Goal: Task Accomplishment & Management: Use online tool/utility

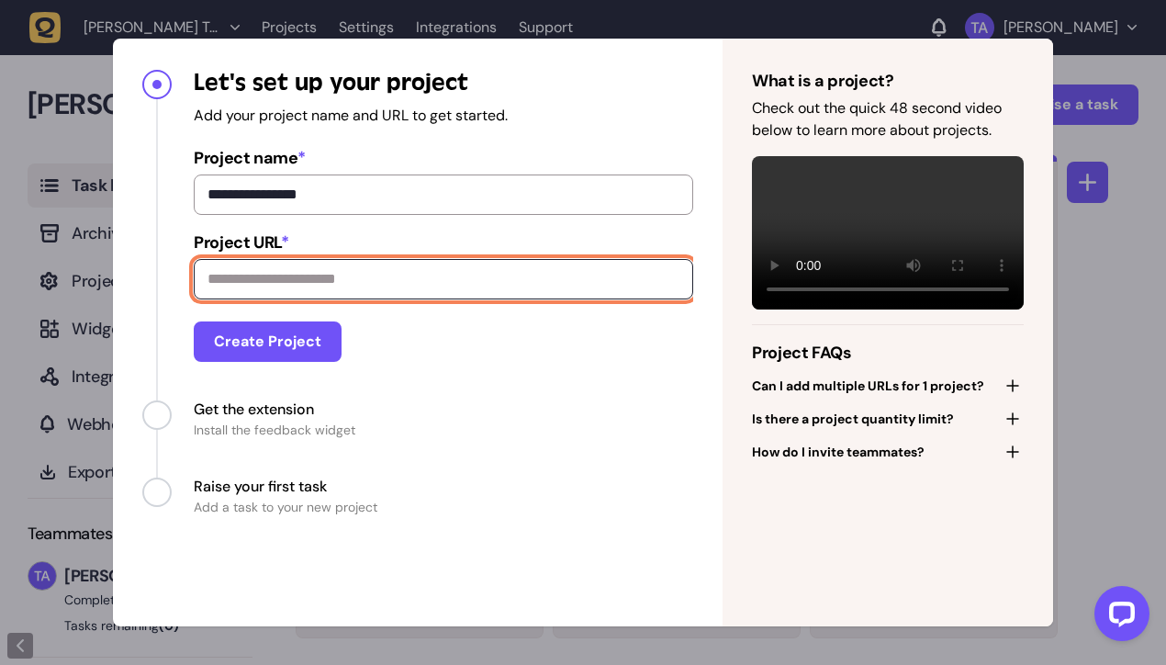
click at [367, 288] on input "Project URL *" at bounding box center [443, 279] width 499 height 40
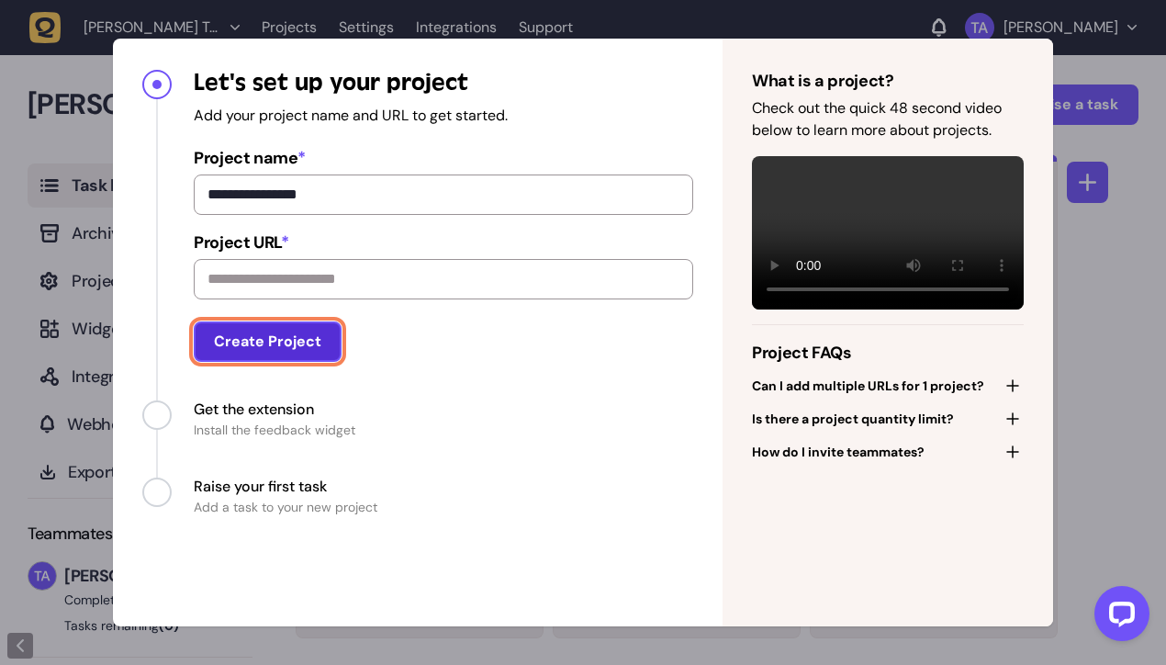
click at [313, 339] on button "Create Project" at bounding box center [268, 341] width 148 height 40
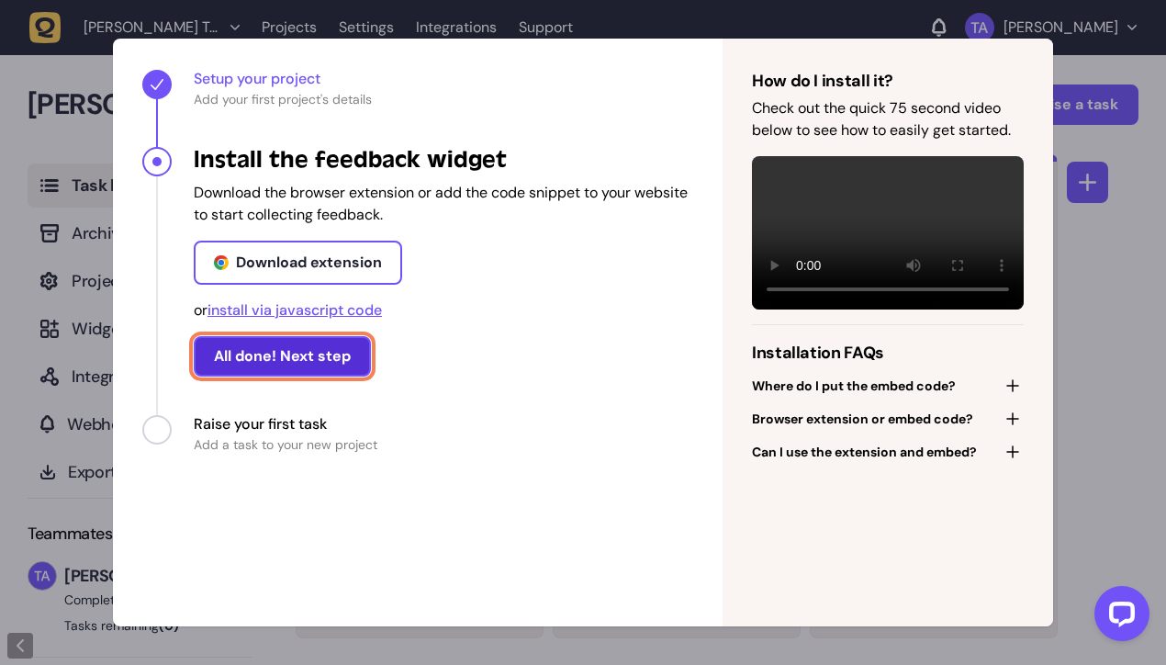
click at [322, 353] on button "All done! Next step" at bounding box center [282, 356] width 177 height 40
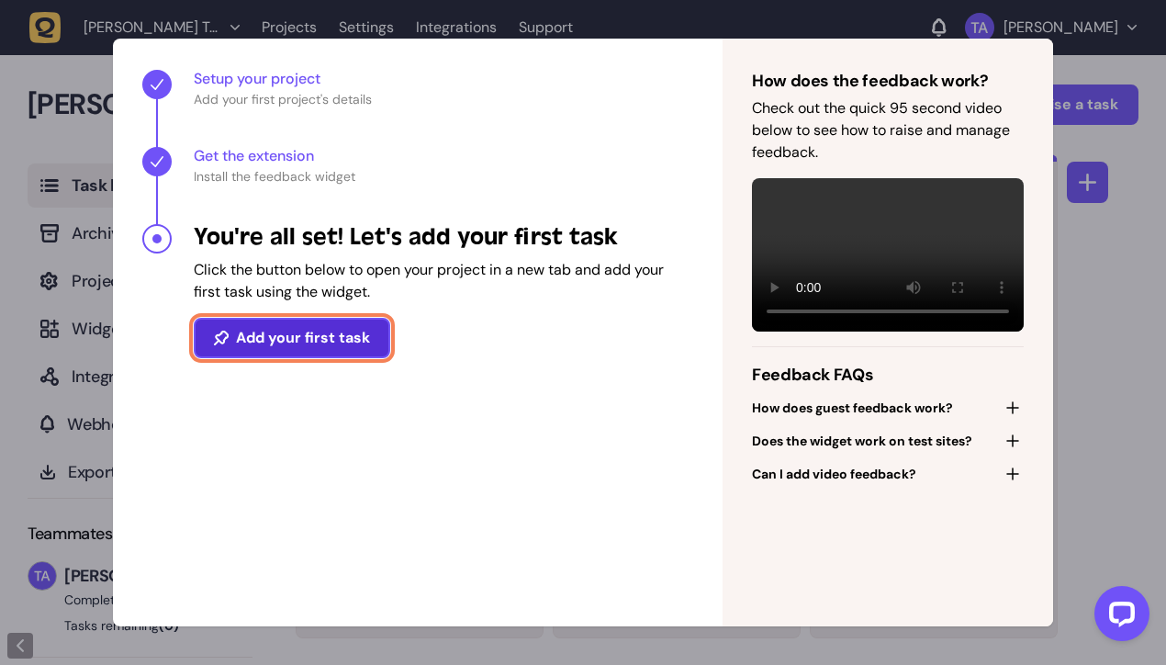
click at [325, 351] on button "Add your first task" at bounding box center [292, 338] width 196 height 40
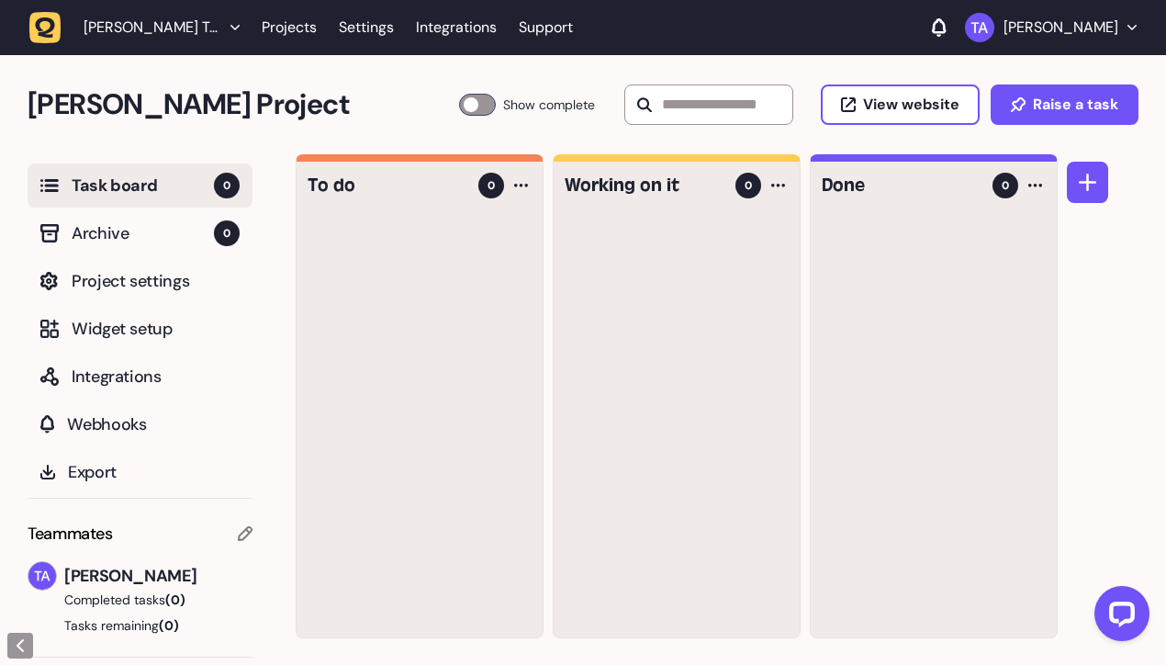
drag, startPoint x: 168, startPoint y: 160, endPoint x: 176, endPoint y: 155, distance: 9.5
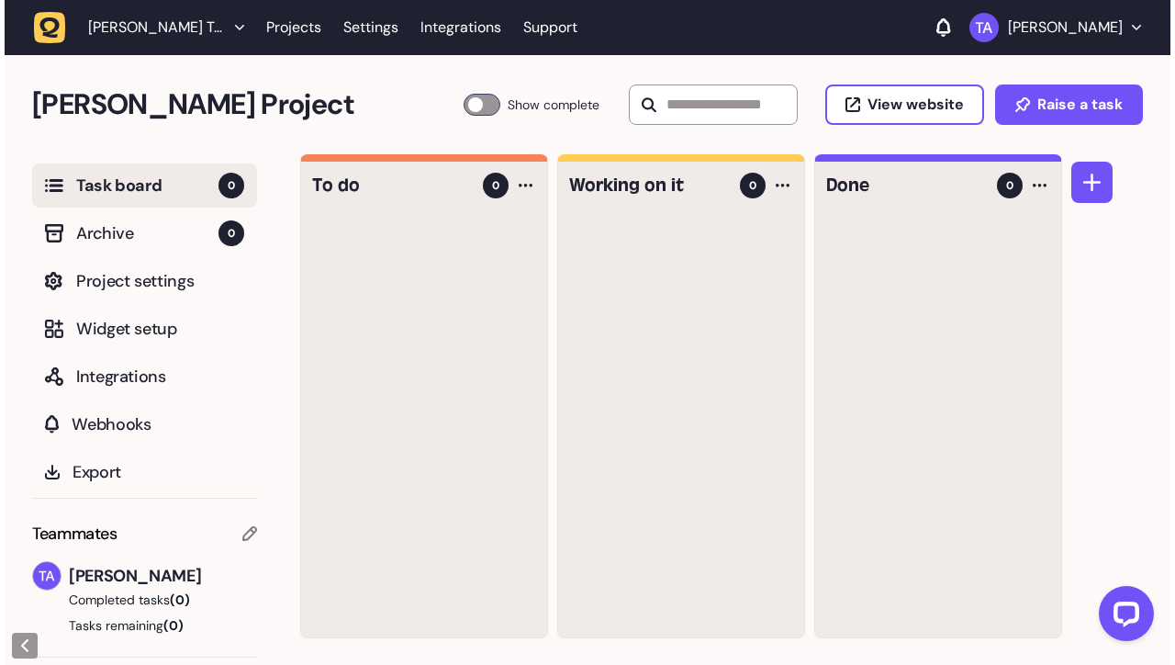
scroll to position [1, 0]
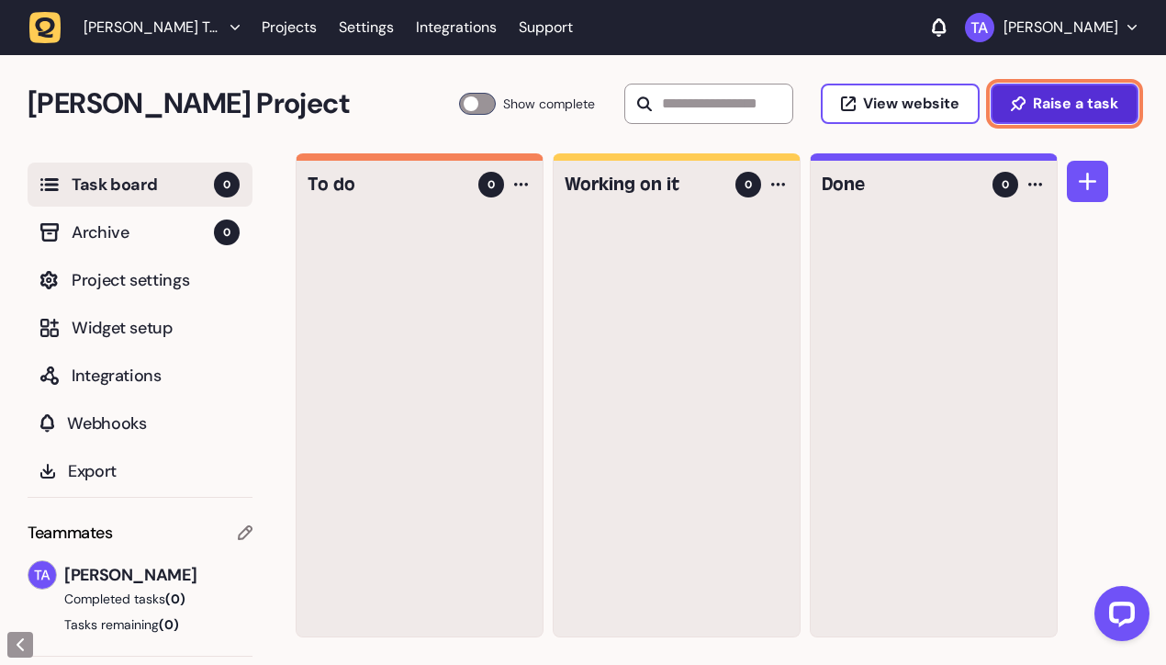
click at [1124, 121] on button "Raise a task" at bounding box center [1065, 104] width 148 height 40
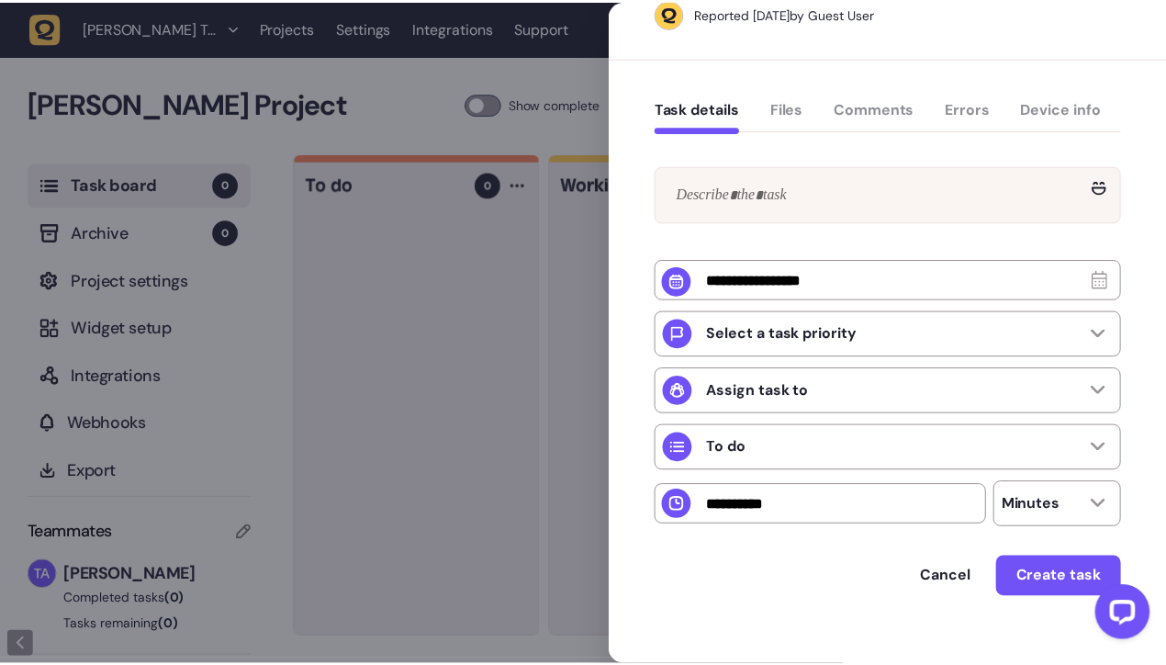
scroll to position [116, 0]
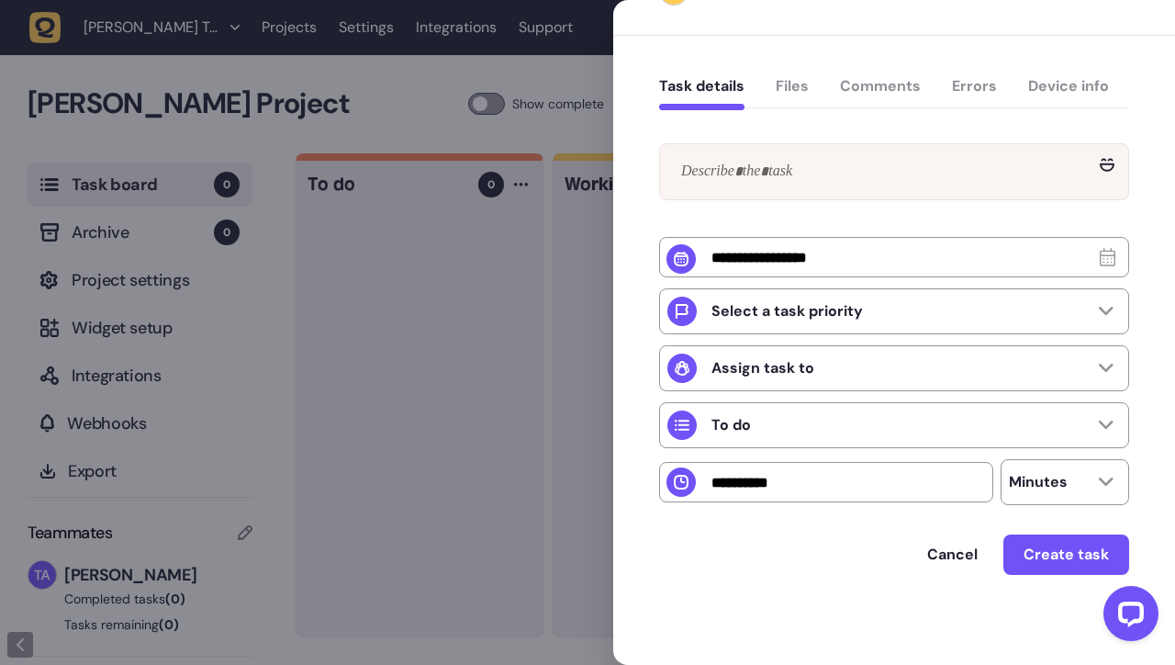
click at [400, 304] on div at bounding box center [587, 332] width 1175 height 665
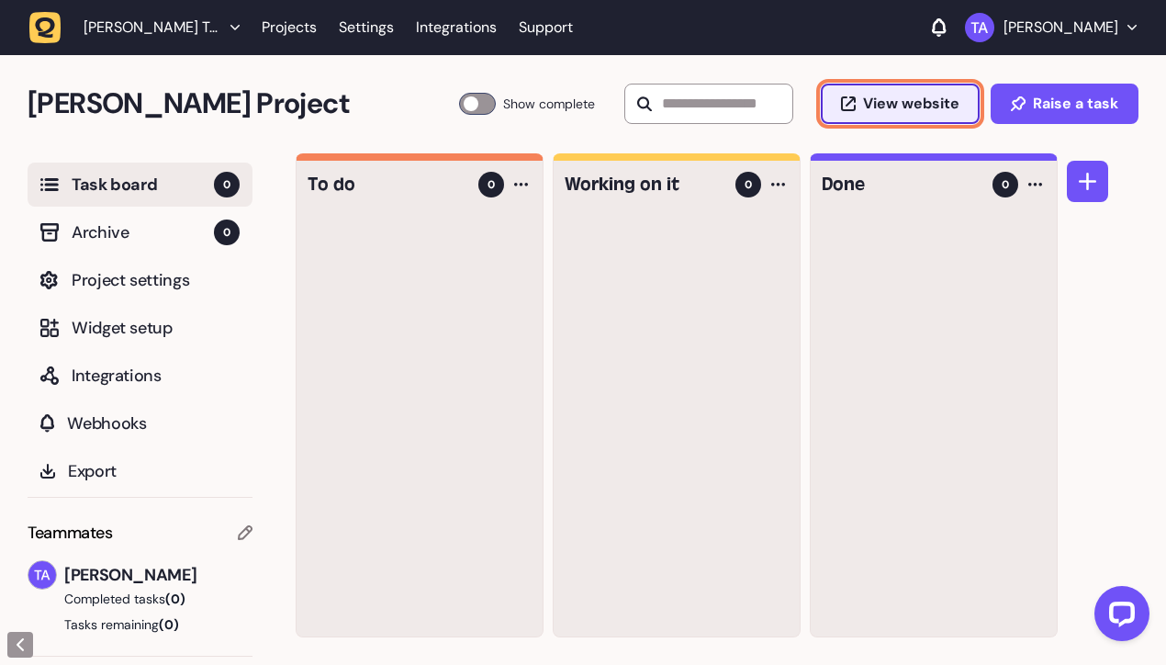
click at [896, 99] on span "View website" at bounding box center [911, 103] width 96 height 15
click at [459, 105] on div at bounding box center [477, 104] width 37 height 22
click at [459, 101] on div at bounding box center [477, 104] width 37 height 22
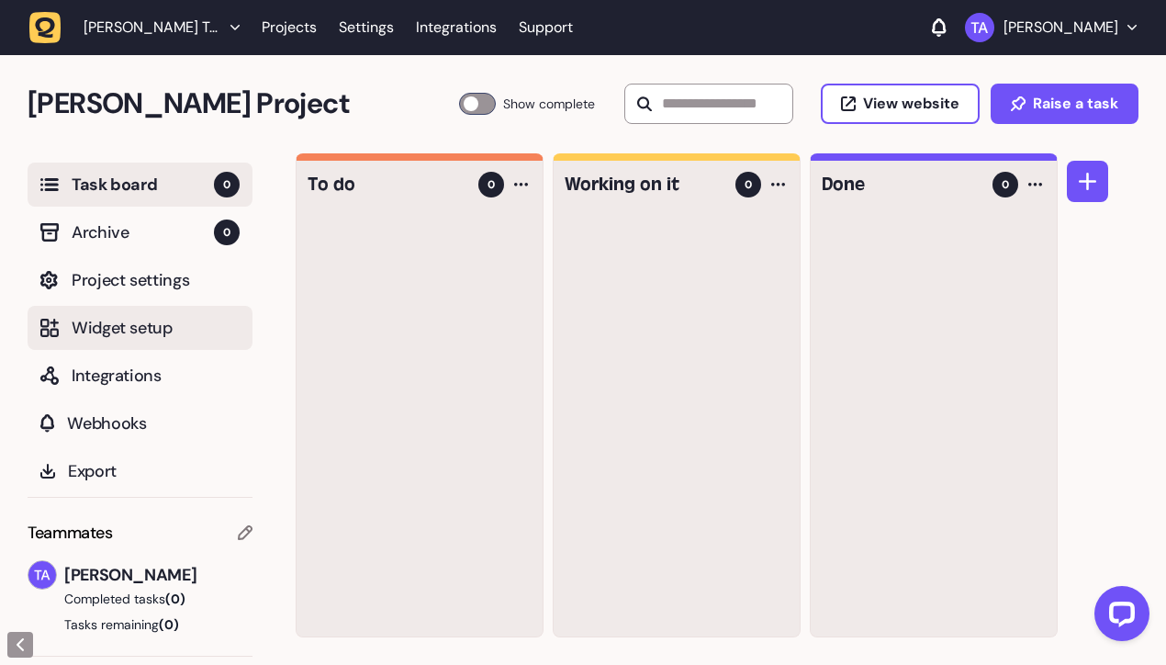
click at [217, 341] on button "Widget setup" at bounding box center [140, 328] width 225 height 44
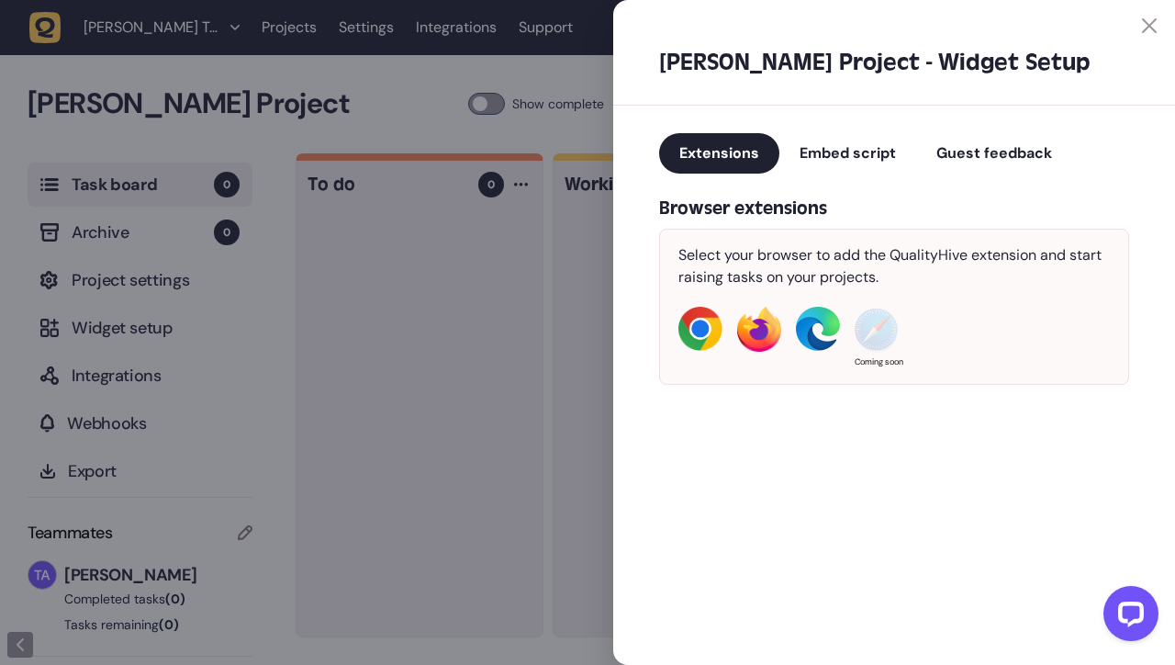
click at [152, 292] on div at bounding box center [587, 332] width 1175 height 665
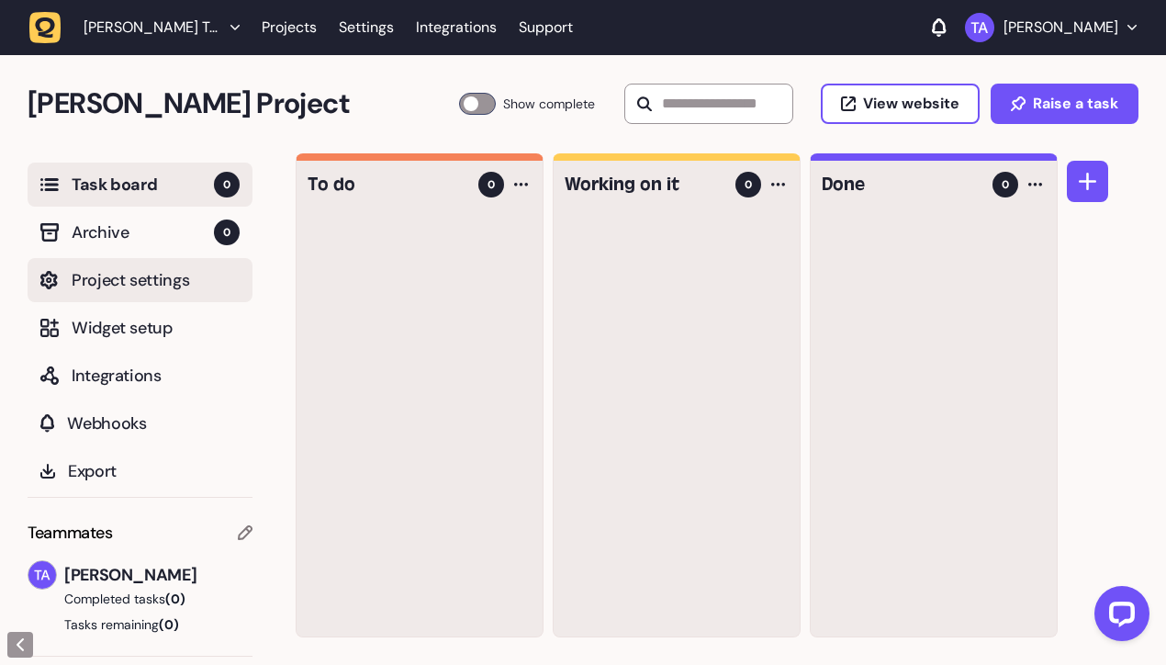
click at [141, 285] on span "Project settings" at bounding box center [156, 280] width 168 height 26
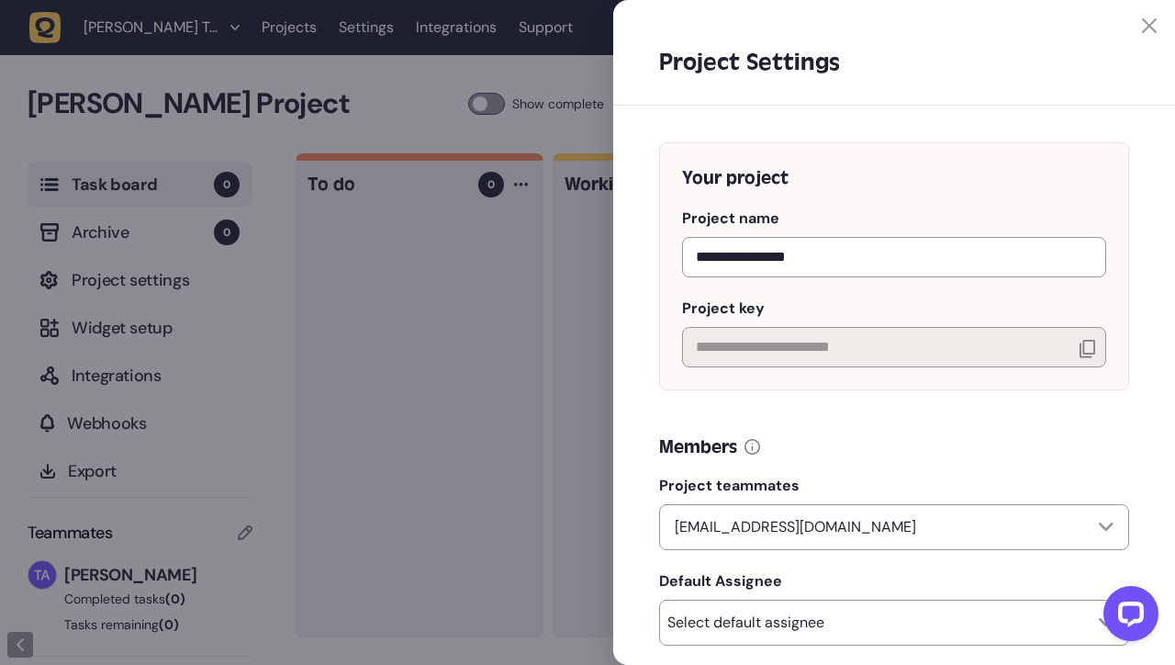
click at [129, 311] on div at bounding box center [587, 332] width 1175 height 665
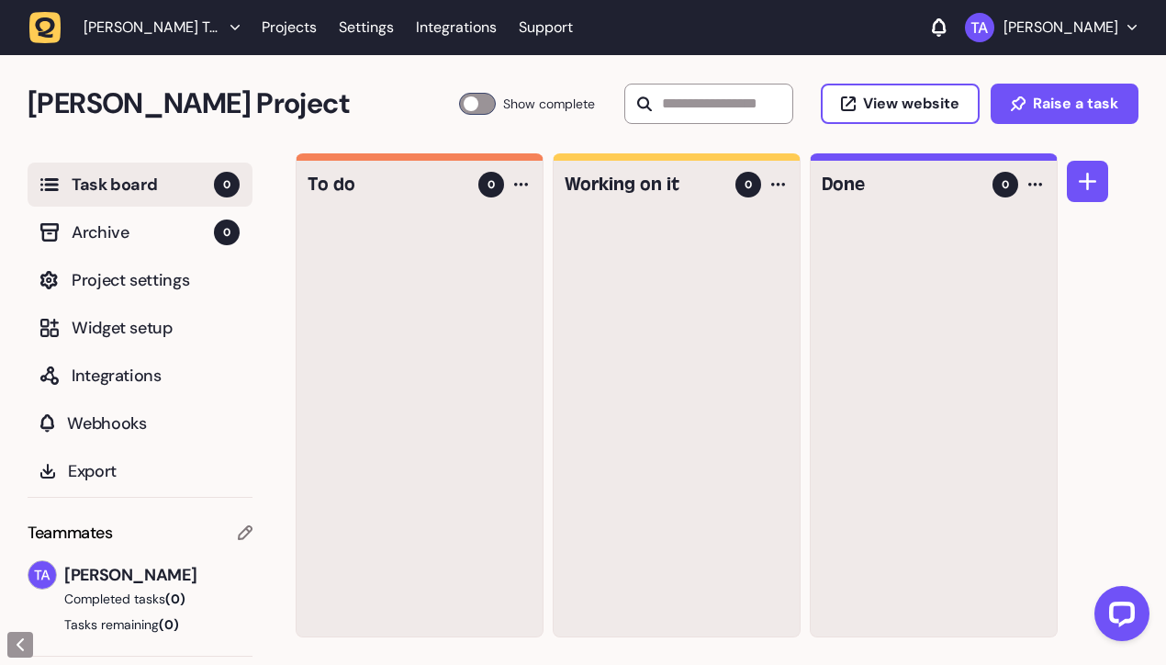
click at [657, 244] on div at bounding box center [677, 426] width 246 height 420
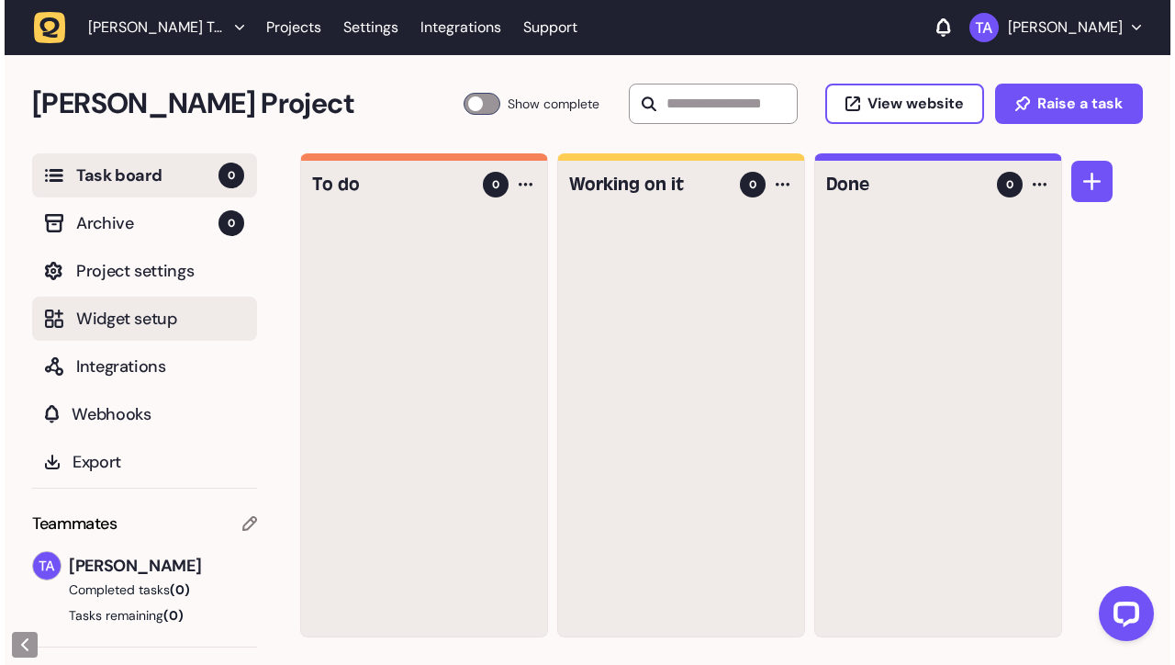
scroll to position [0, 0]
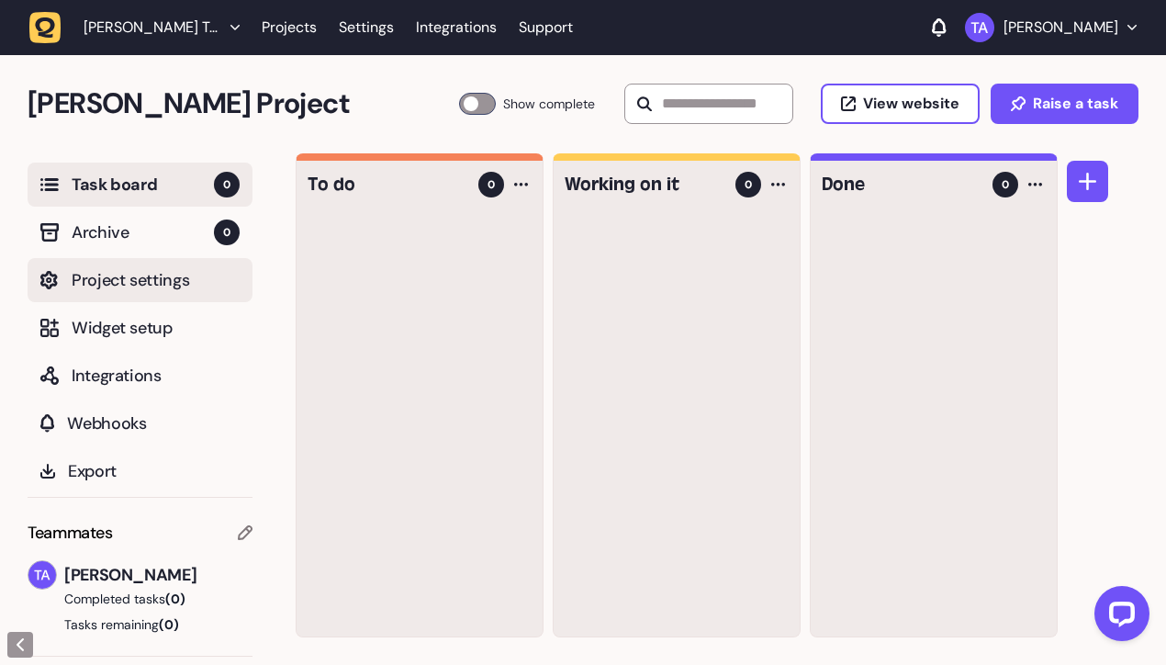
click at [93, 288] on span "Project settings" at bounding box center [156, 280] width 168 height 26
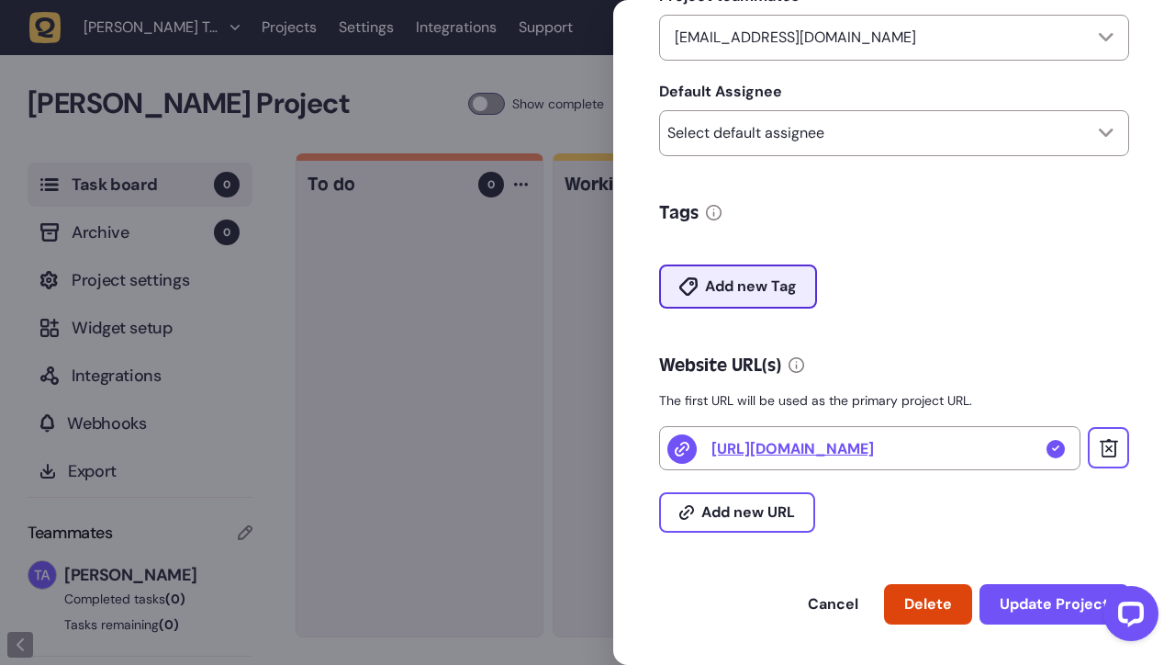
scroll to position [497, 0]
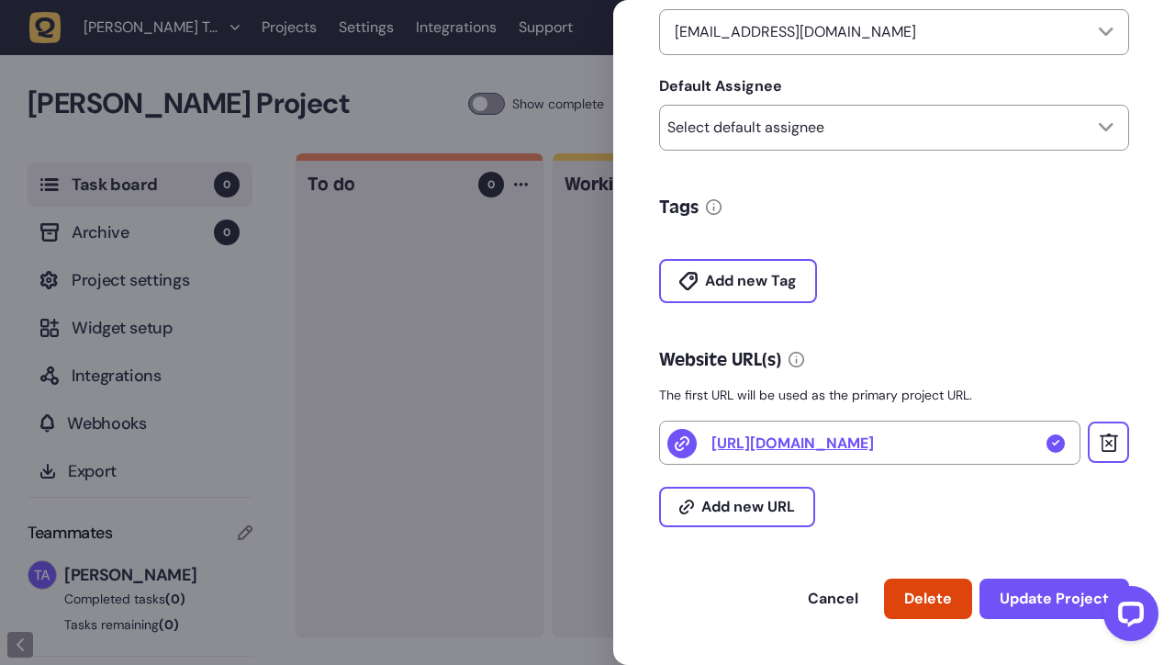
click at [151, 274] on div at bounding box center [587, 332] width 1175 height 665
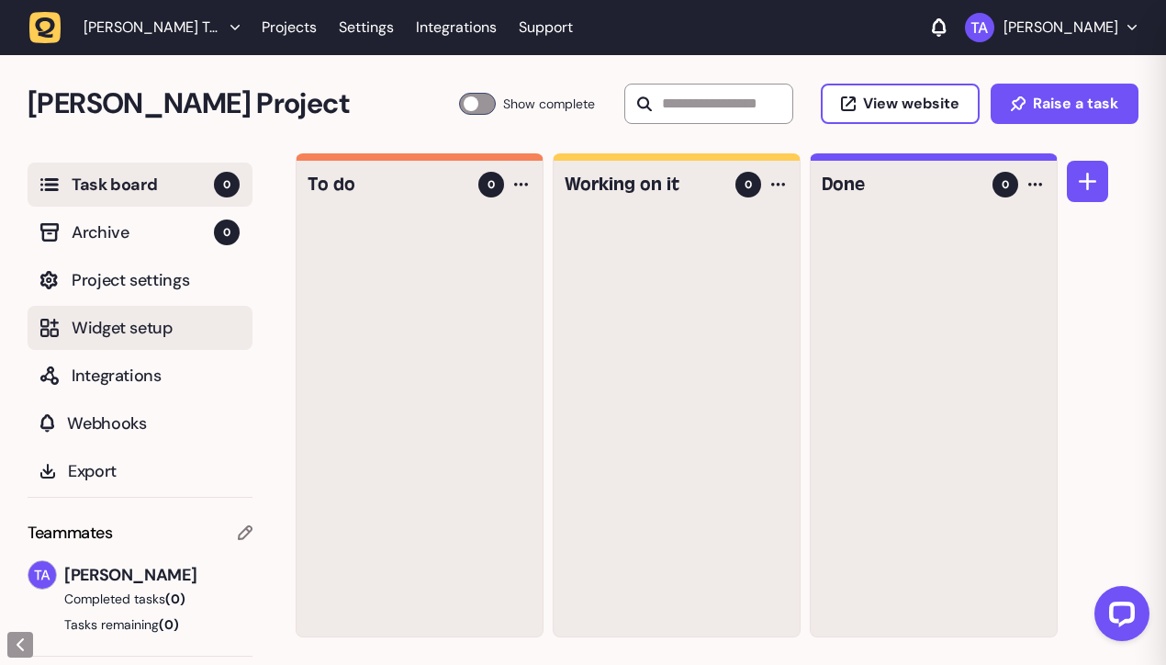
click at [127, 326] on span "Widget setup" at bounding box center [156, 328] width 168 height 26
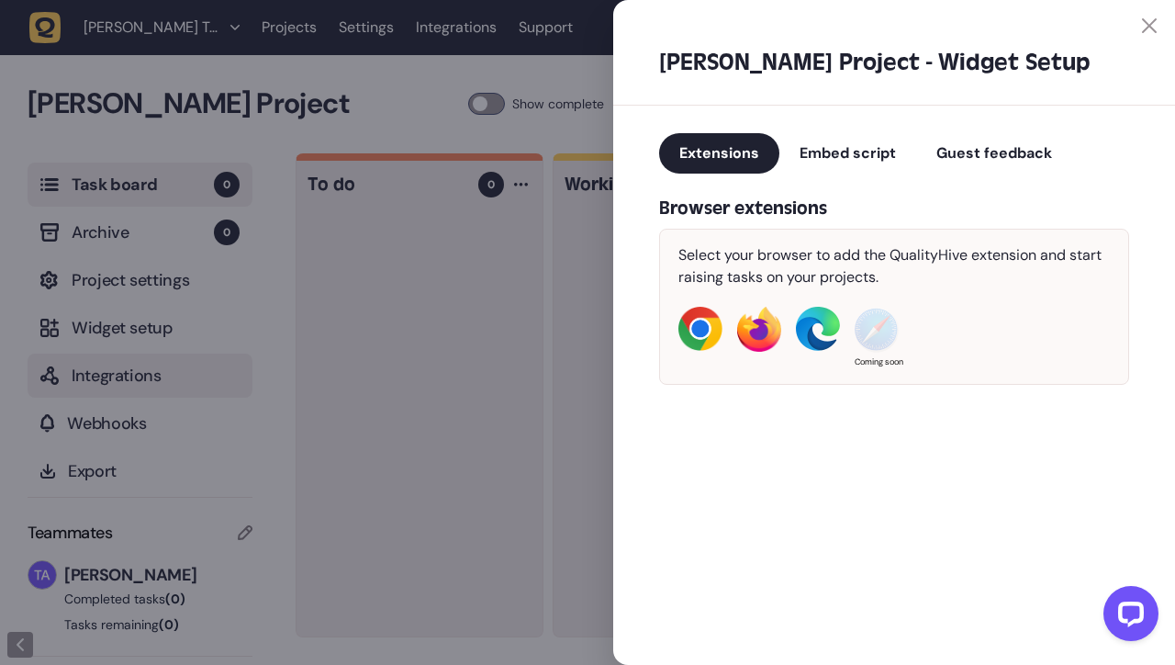
click at [129, 371] on div at bounding box center [587, 332] width 1175 height 665
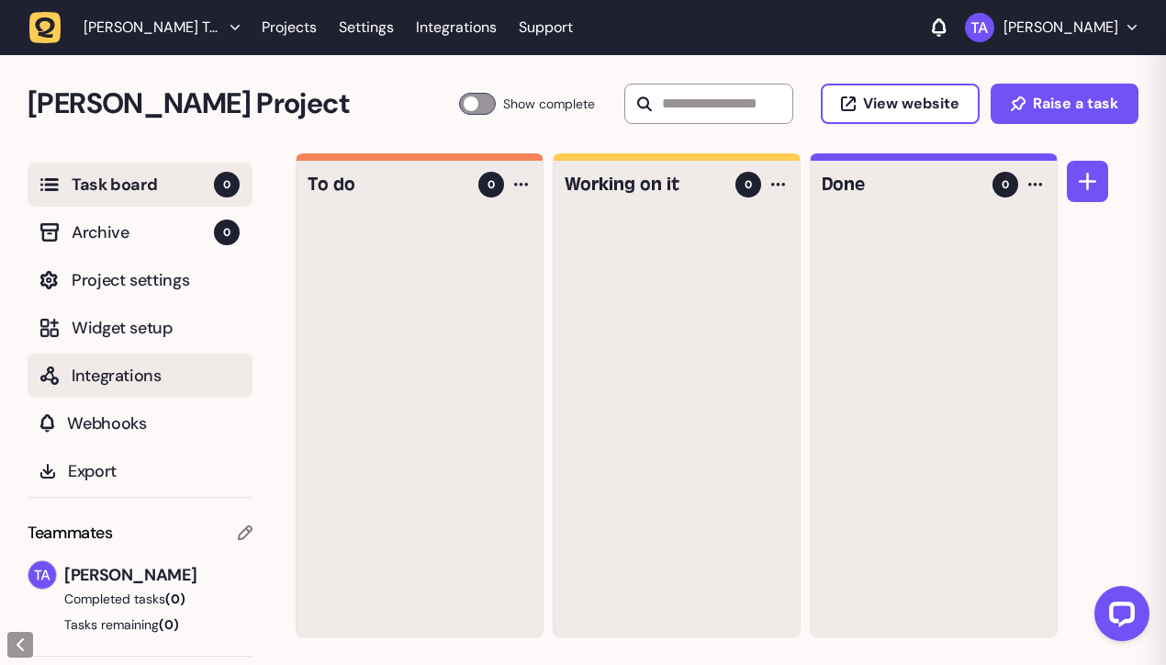
click at [131, 373] on span "Integrations" at bounding box center [156, 376] width 168 height 26
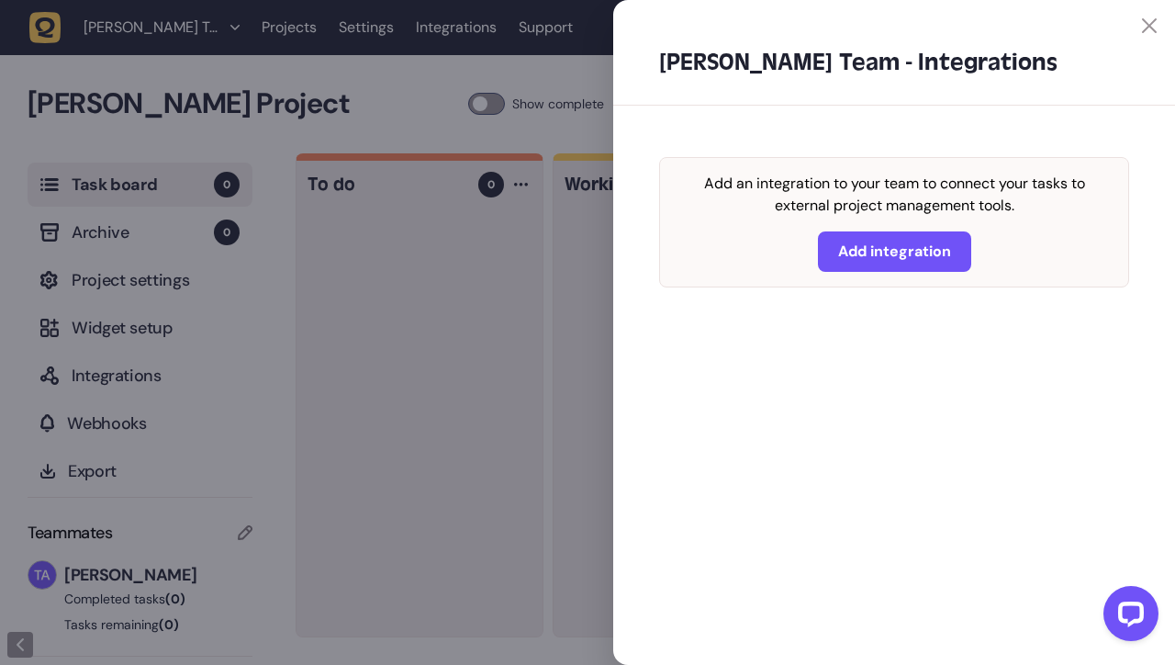
click at [147, 404] on div at bounding box center [587, 332] width 1175 height 665
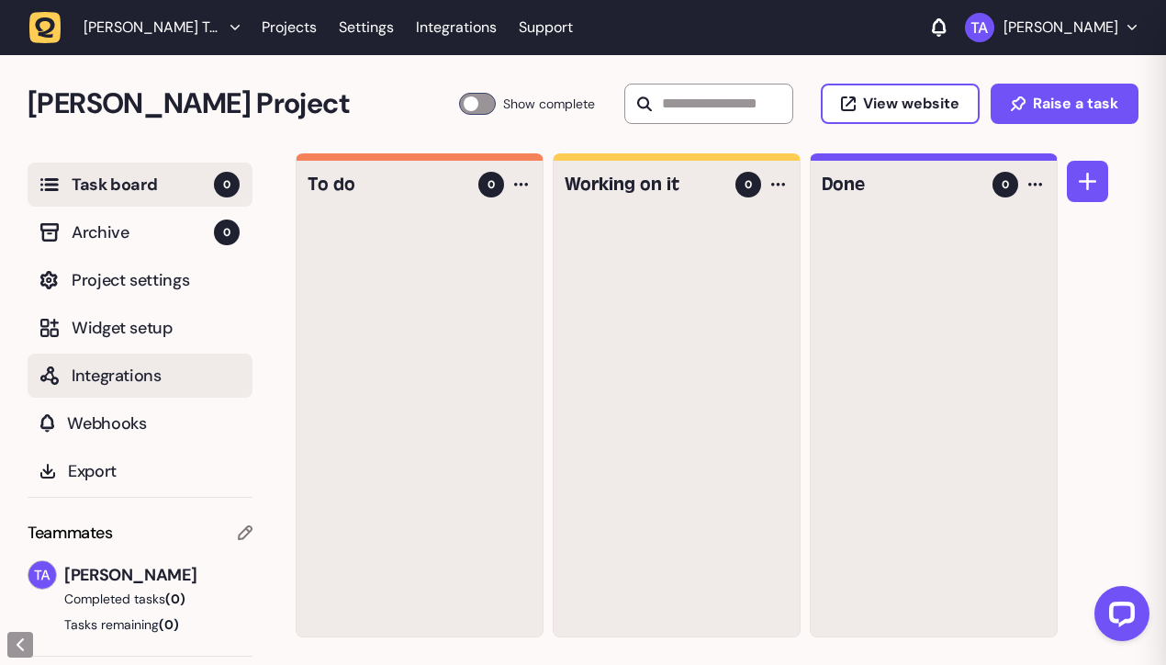
click at [113, 363] on span "Integrations" at bounding box center [156, 376] width 168 height 26
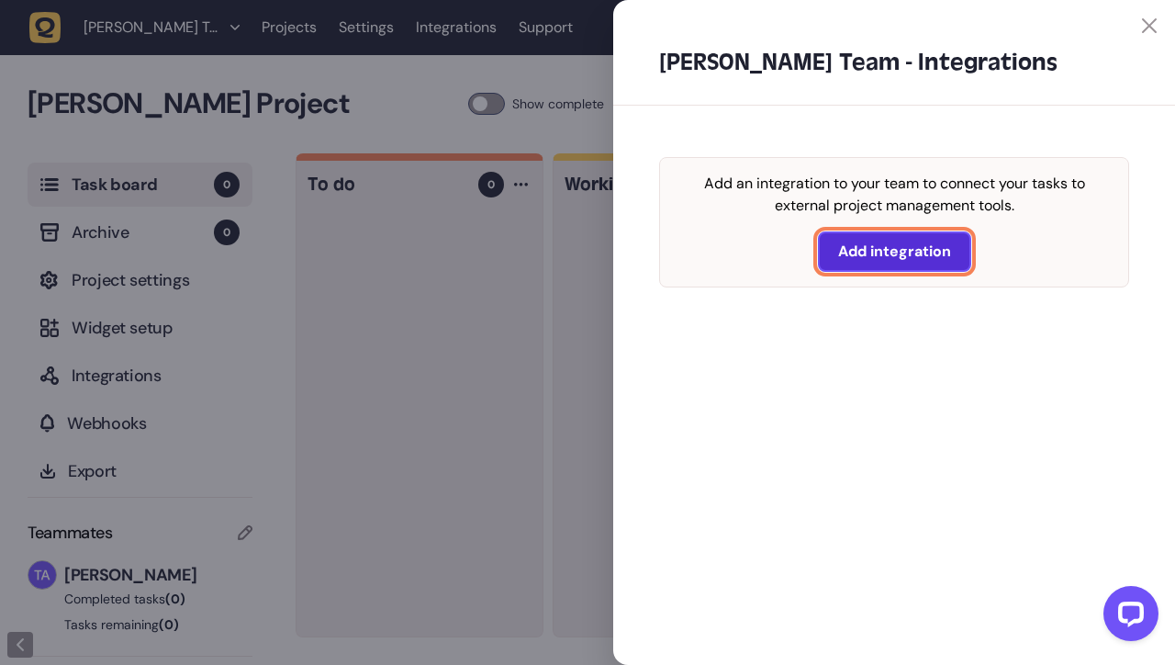
click at [884, 253] on span "Add integration" at bounding box center [894, 251] width 113 height 15
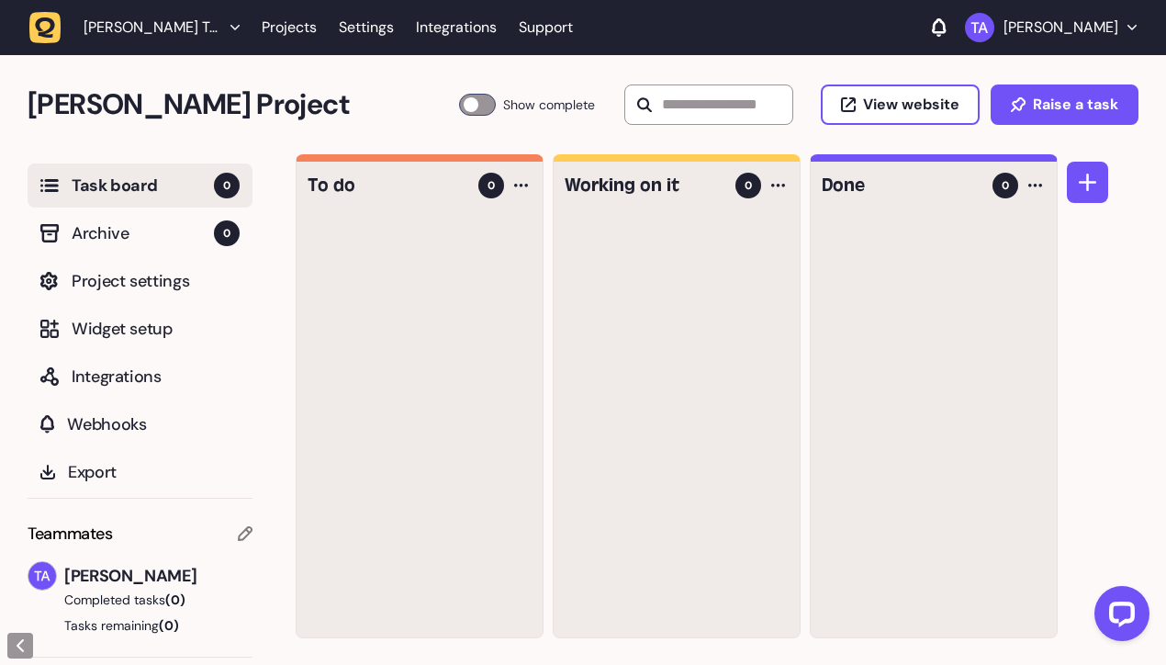
scroll to position [1, 0]
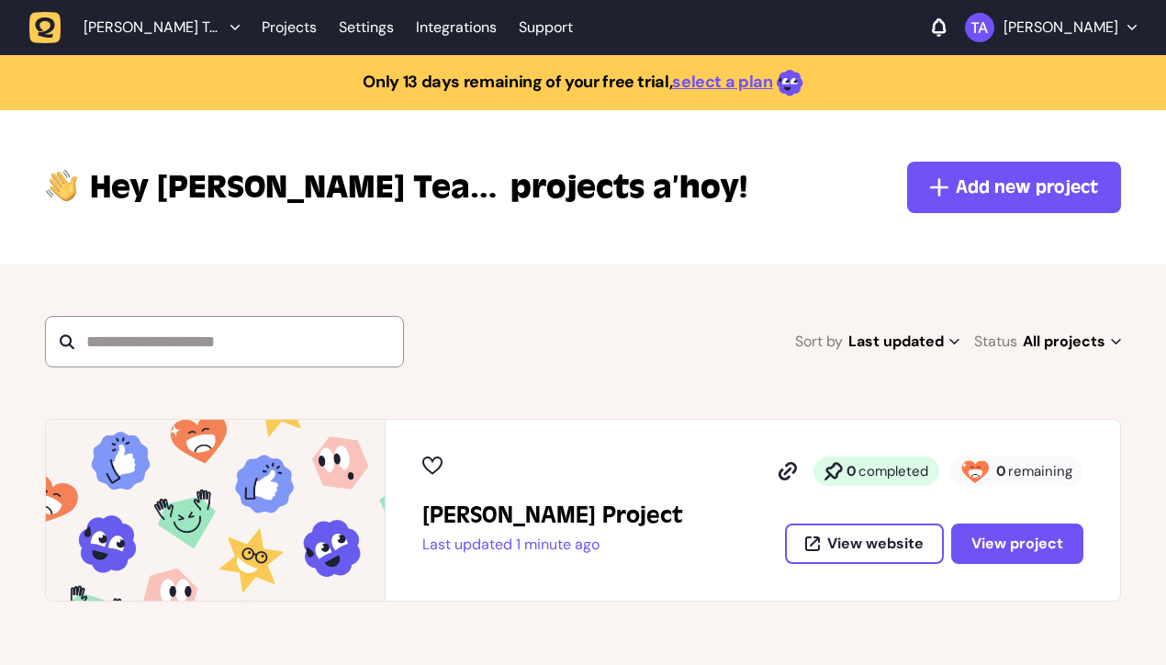
click at [691, 363] on div "Sort by Last updated Last updated Alphabetical Recently added Most incomplete t…" at bounding box center [583, 341] width 1076 height 51
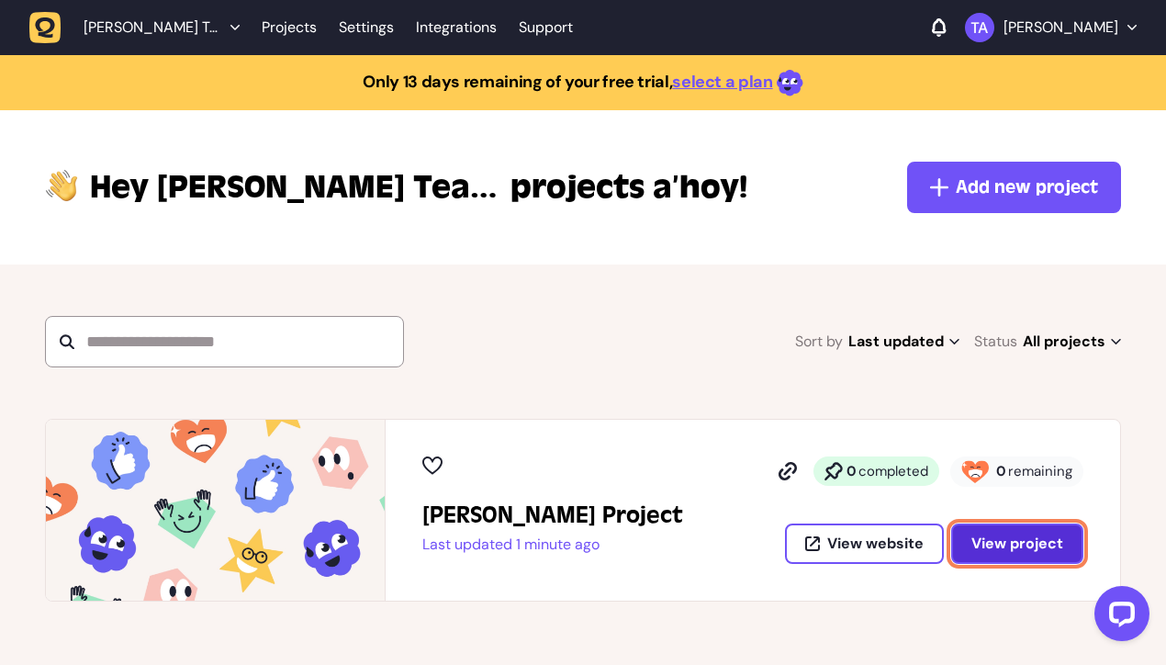
click at [1009, 555] on button "View project" at bounding box center [1017, 543] width 132 height 40
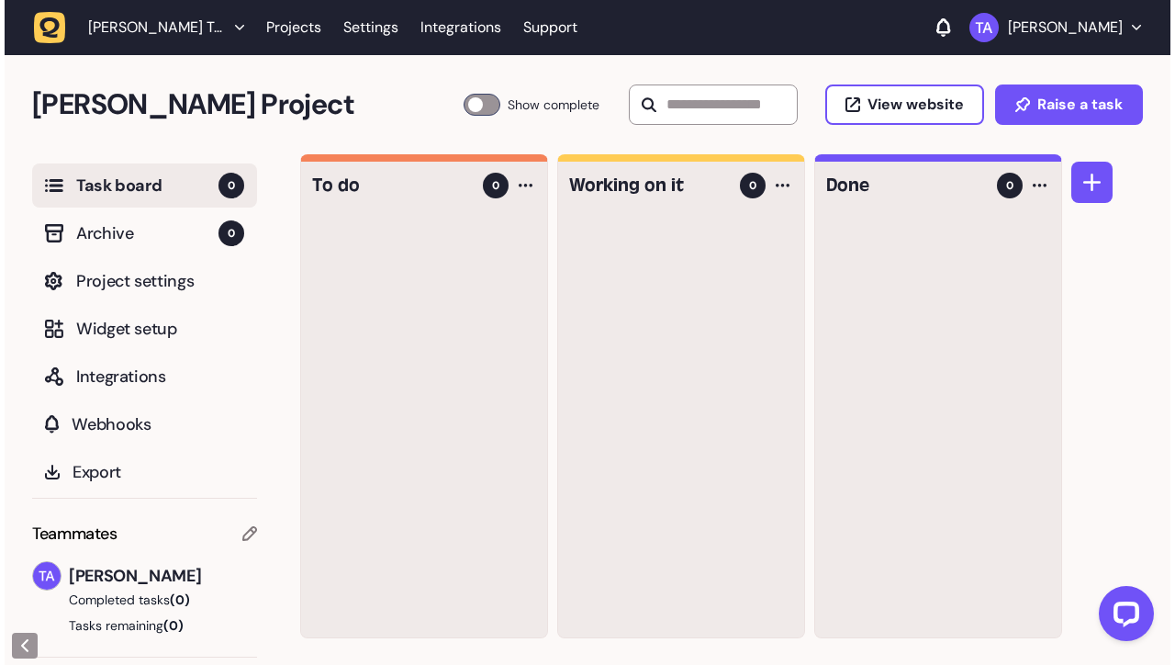
scroll to position [1, 0]
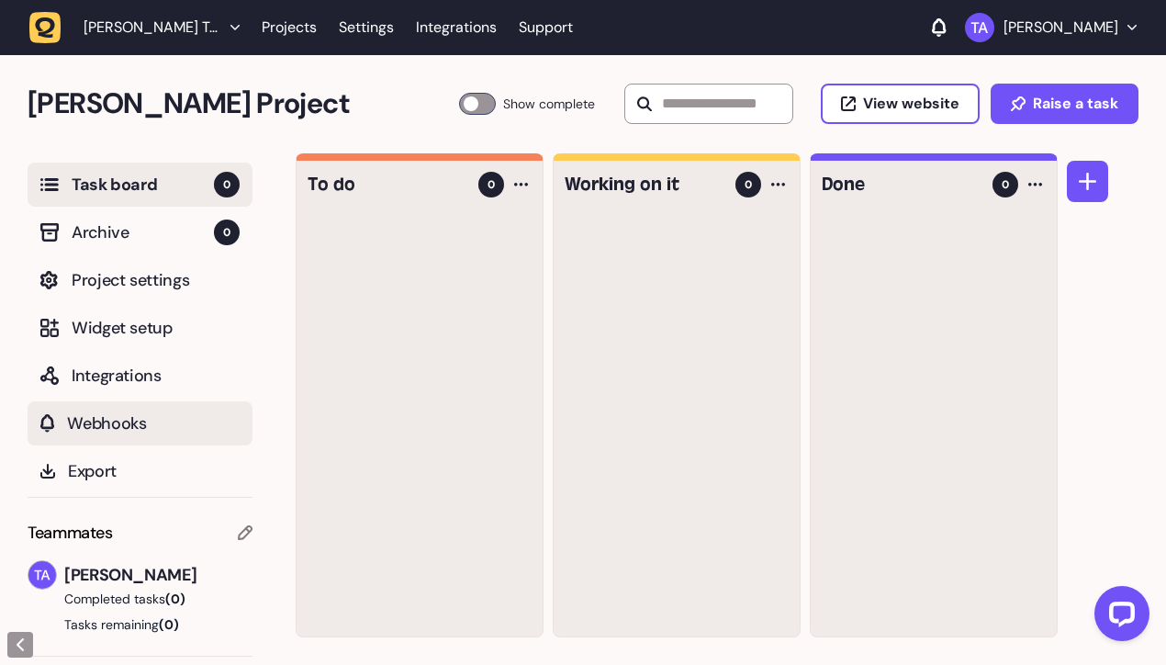
click at [207, 442] on button "Webhooks" at bounding box center [140, 423] width 225 height 44
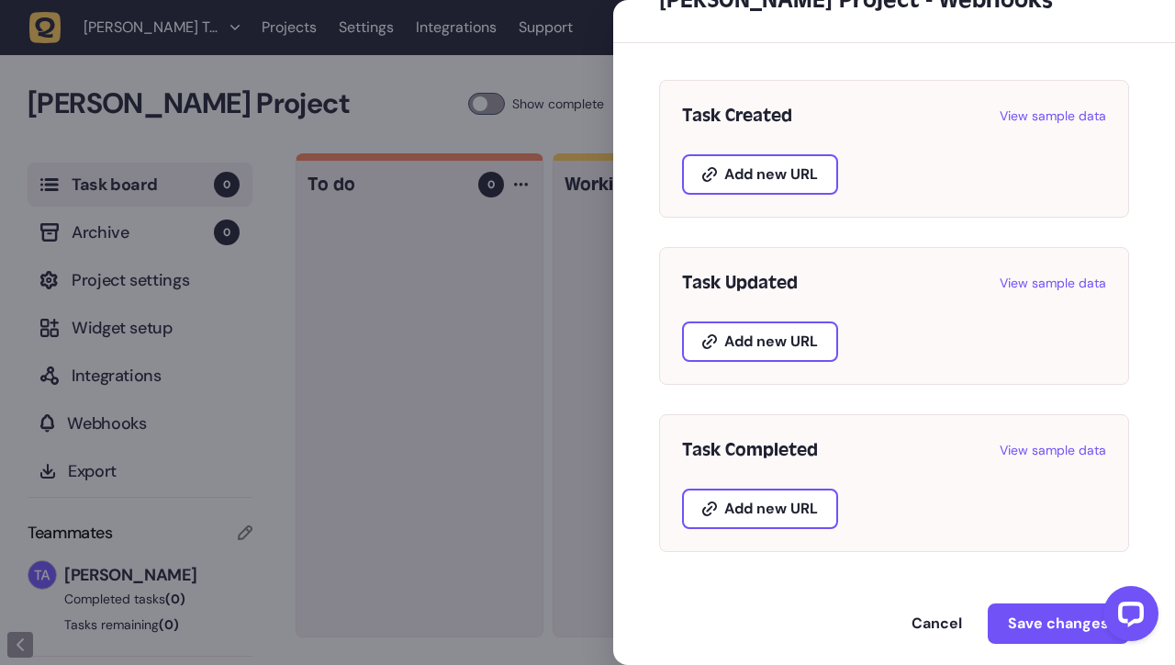
scroll to position [84, 0]
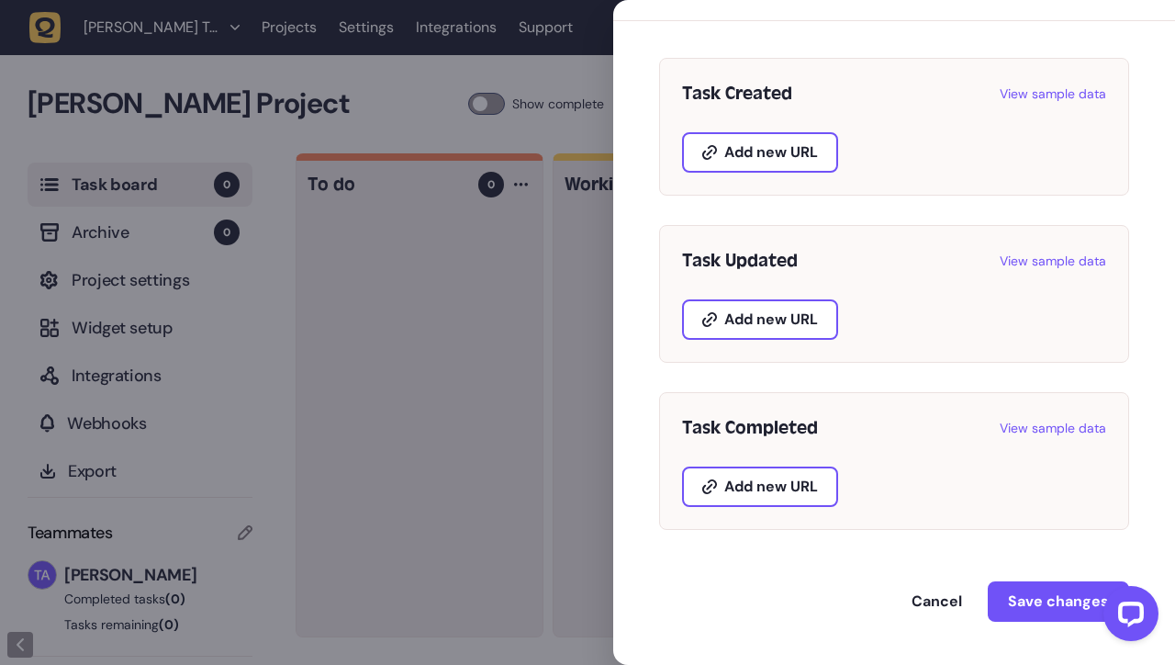
click at [296, 398] on div at bounding box center [587, 332] width 1175 height 665
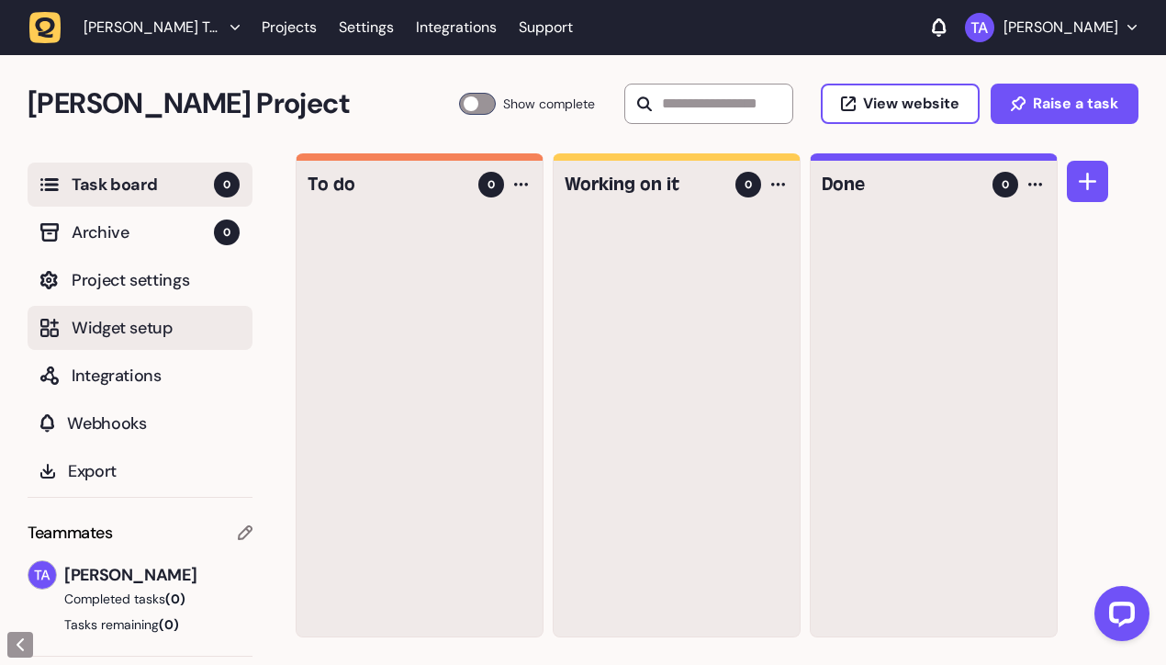
click at [113, 332] on span "Widget setup" at bounding box center [156, 328] width 168 height 26
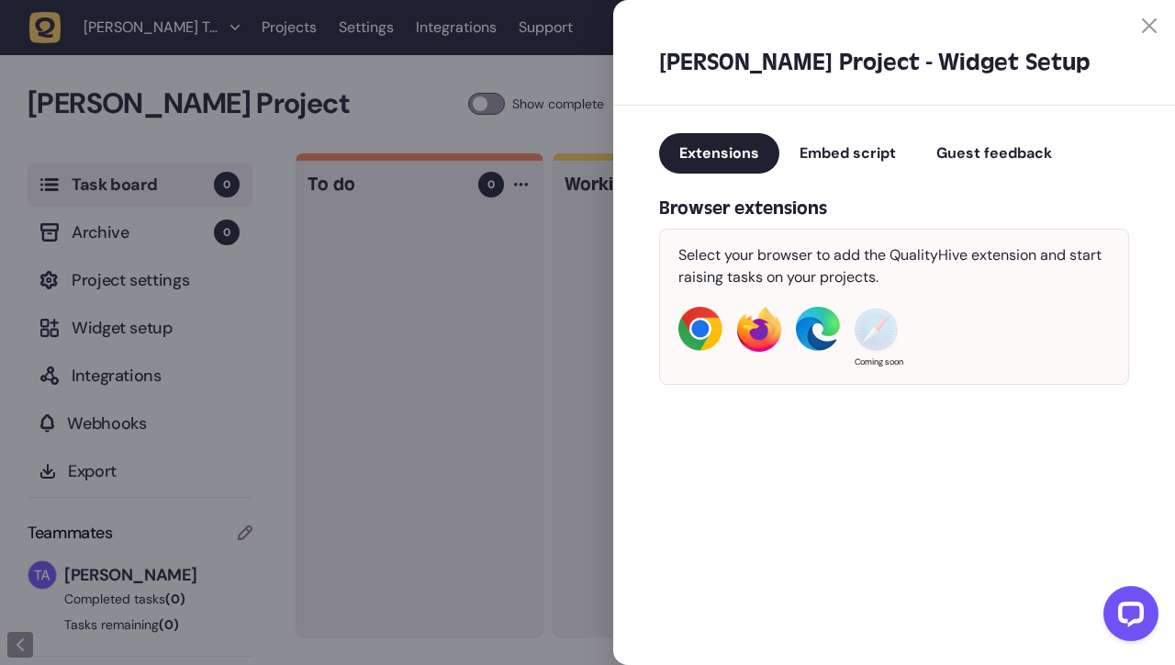
click at [696, 337] on img at bounding box center [700, 329] width 44 height 44
